Goal: Book appointment/travel/reservation

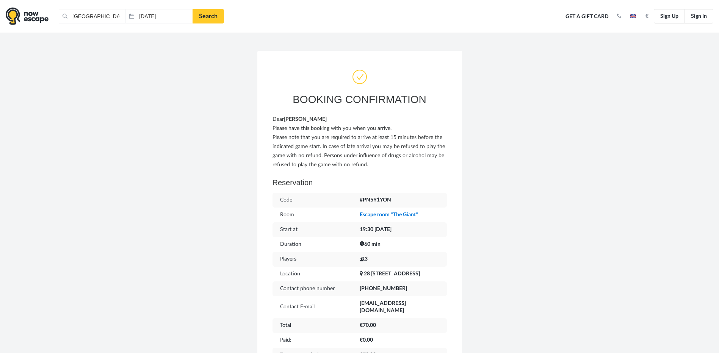
click at [0, 64] on html "[GEOGRAPHIC_DATA], [GEOGRAPHIC_DATA] Clear all [GEOGRAPHIC_DATA], [GEOGRAPHIC_D…" at bounding box center [359, 345] width 719 height 690
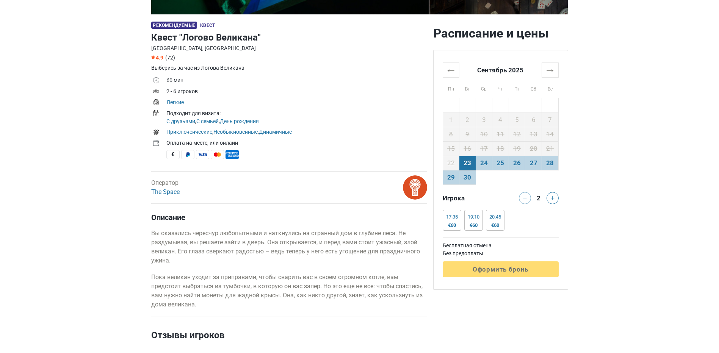
scroll to position [228, 0]
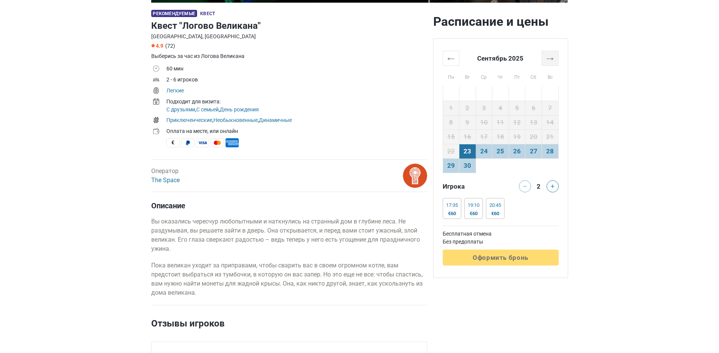
drag, startPoint x: 550, startPoint y: 59, endPoint x: 560, endPoint y: 53, distance: 11.4
click at [550, 59] on th "→" at bounding box center [550, 58] width 17 height 15
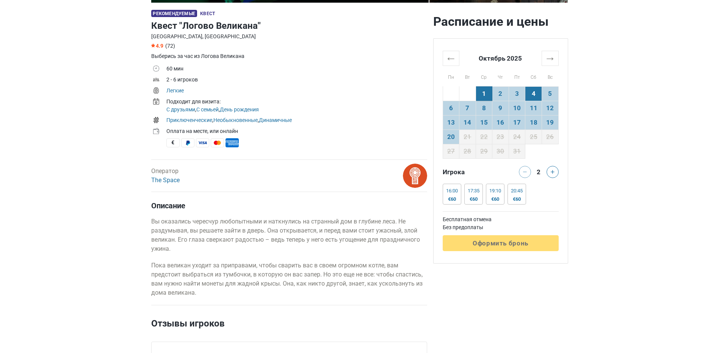
click at [532, 99] on td "4" at bounding box center [534, 93] width 17 height 14
click at [550, 177] on button at bounding box center [553, 172] width 12 height 12
click at [472, 190] on div "16:15" at bounding box center [474, 191] width 12 height 6
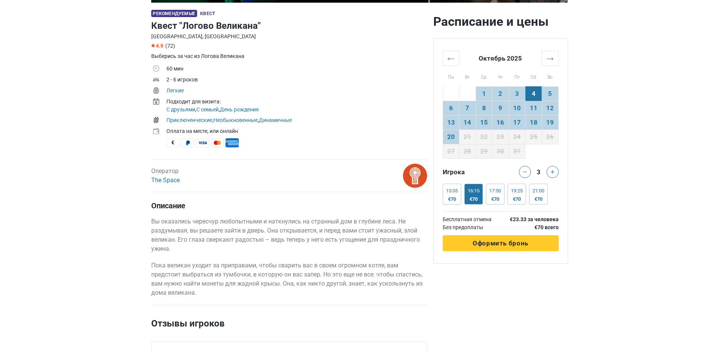
click at [505, 241] on span "Оформить бронь" at bounding box center [501, 244] width 56 height 8
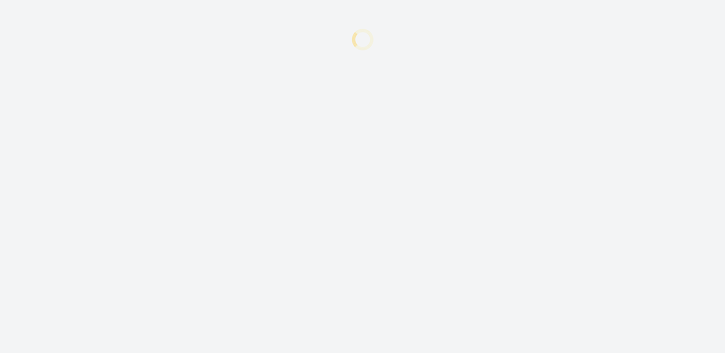
type input "+372"
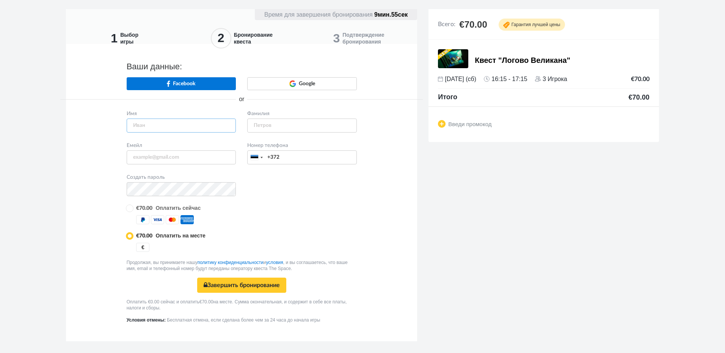
click at [156, 124] on input "text" at bounding box center [182, 126] width 110 height 14
type input "Adelina"
type input "Fjodorova"
type input "adelina.fjodorova@gmail.com"
click at [309, 153] on input "+372" at bounding box center [302, 158] width 110 height 14
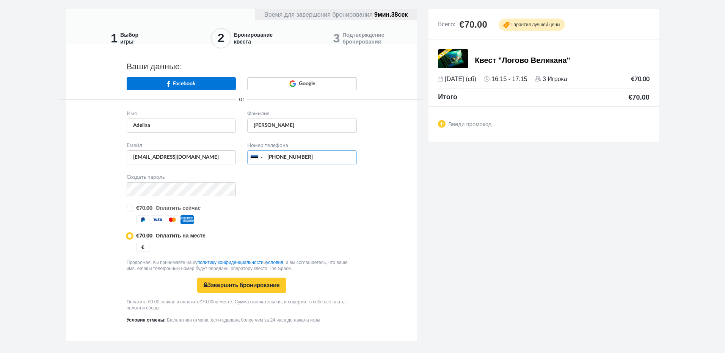
type input "+37258073732"
click at [16, 197] on div "1 Выбор игры 2 Бронирование квеста 3 Подтверждение бронирования Время для завер…" at bounding box center [362, 180] width 725 height 342
click at [234, 290] on button "Завершить бронирование Безопасная оплата" at bounding box center [241, 285] width 89 height 15
